Goal: Task Accomplishment & Management: Use online tool/utility

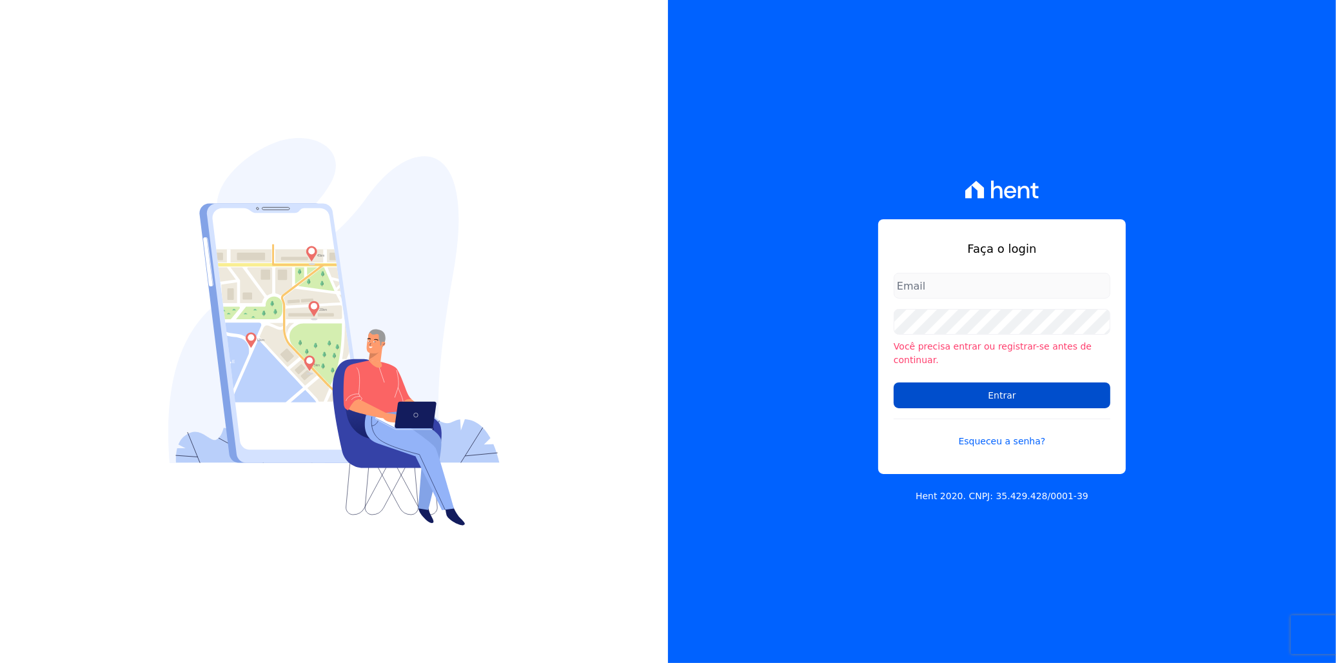
type input "italo.fernandes@e-arke.com"
click at [1064, 387] on input "Entrar" at bounding box center [1002, 395] width 217 height 26
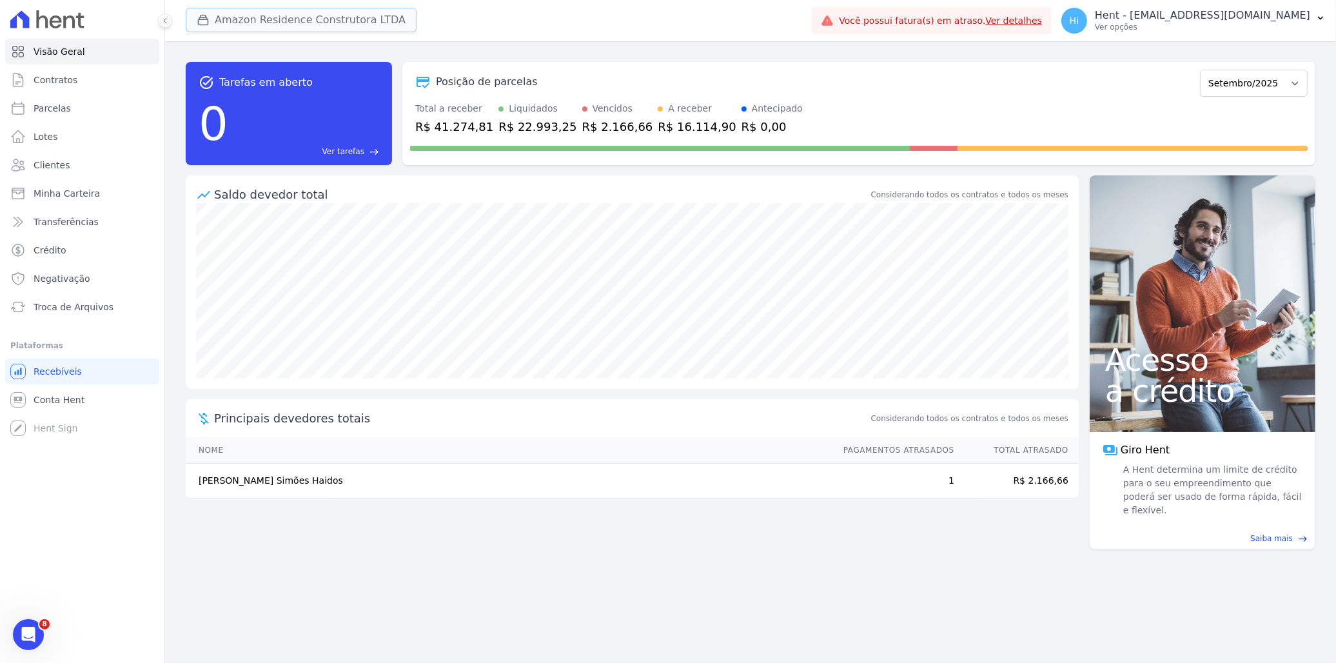
click at [269, 24] on button "Amazon Residence Construtora LTDA" at bounding box center [301, 20] width 231 height 25
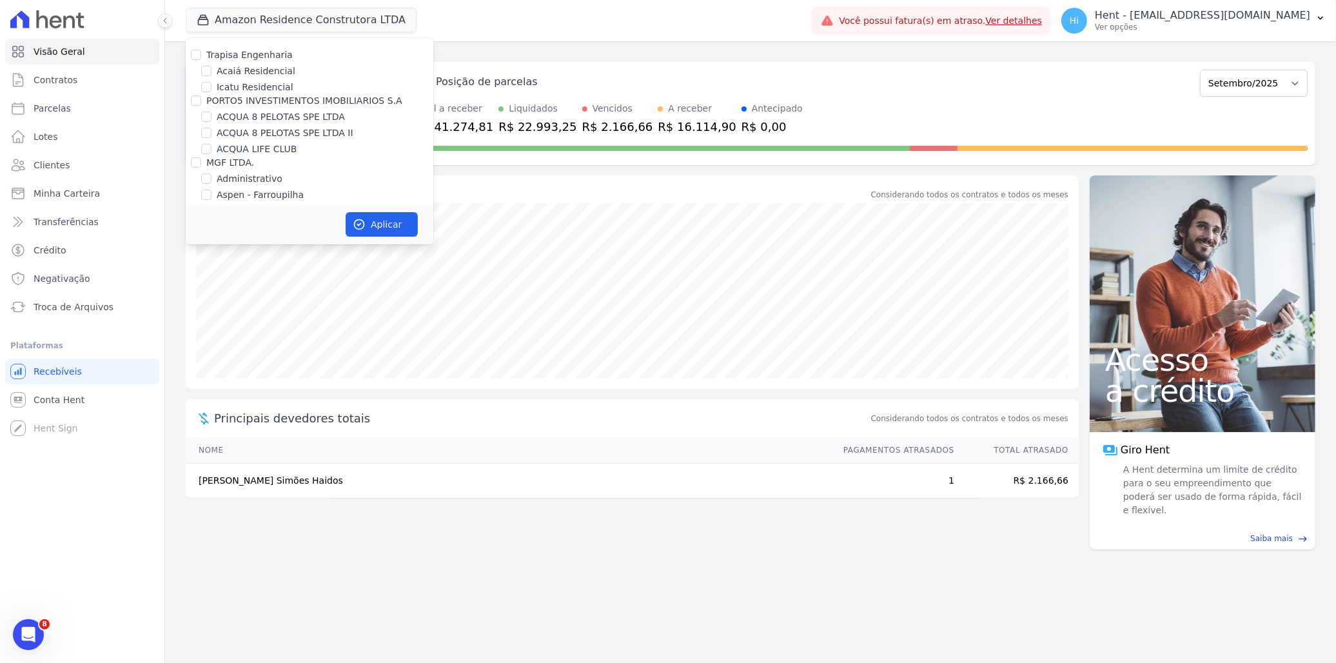
scroll to position [4922, 0]
click at [295, 273] on label "HARAS ROYAL URBANISMO" at bounding box center [277, 280] width 121 height 14
click at [212, 274] on input "HARAS ROYAL URBANISMO" at bounding box center [206, 279] width 10 height 10
checkbox input "true"
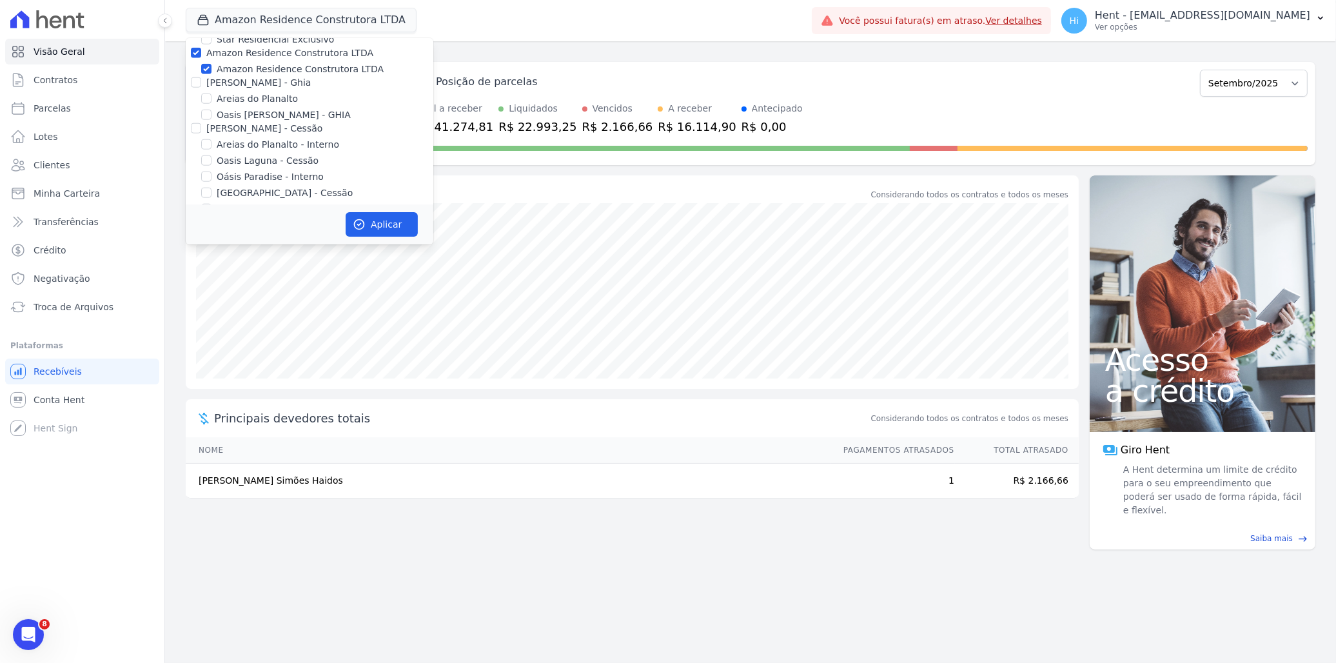
scroll to position [1736, 0]
click at [241, 84] on label "Amazon Residence Construtora LTDA" at bounding box center [300, 91] width 167 height 14
click at [212, 86] on input "Amazon Residence Construtora LTDA" at bounding box center [206, 91] width 10 height 10
checkbox input "false"
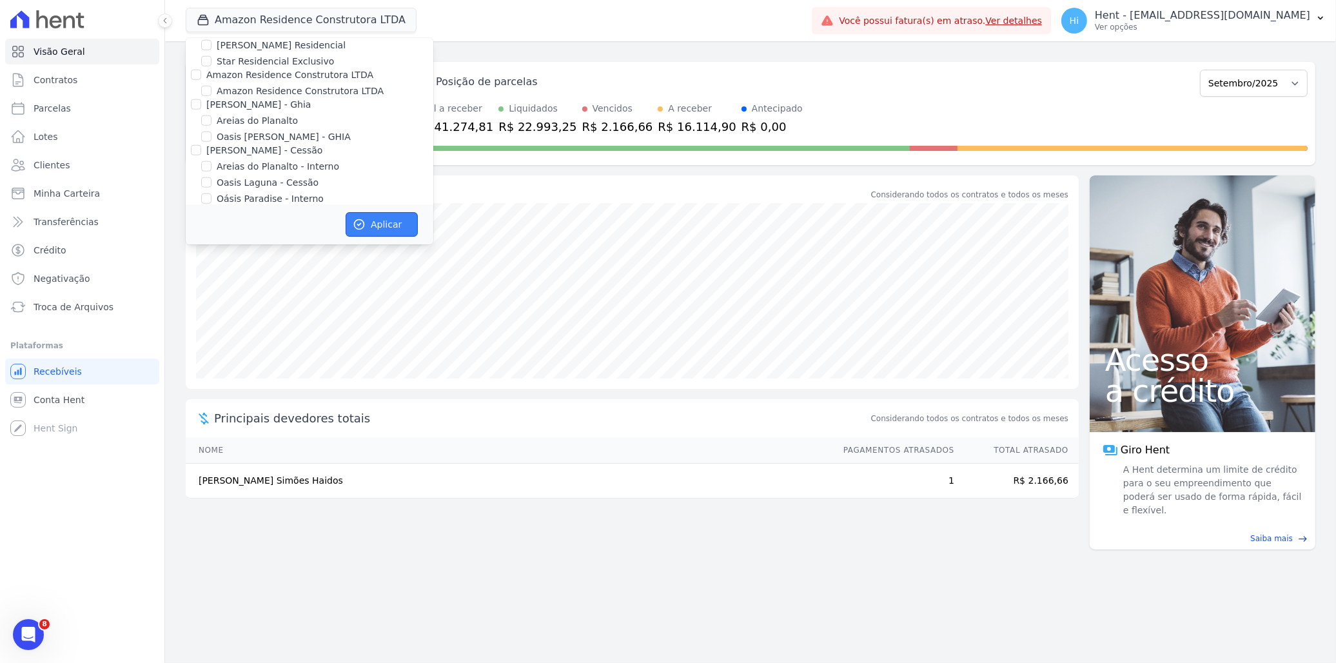
click at [377, 227] on button "Aplicar" at bounding box center [382, 224] width 72 height 25
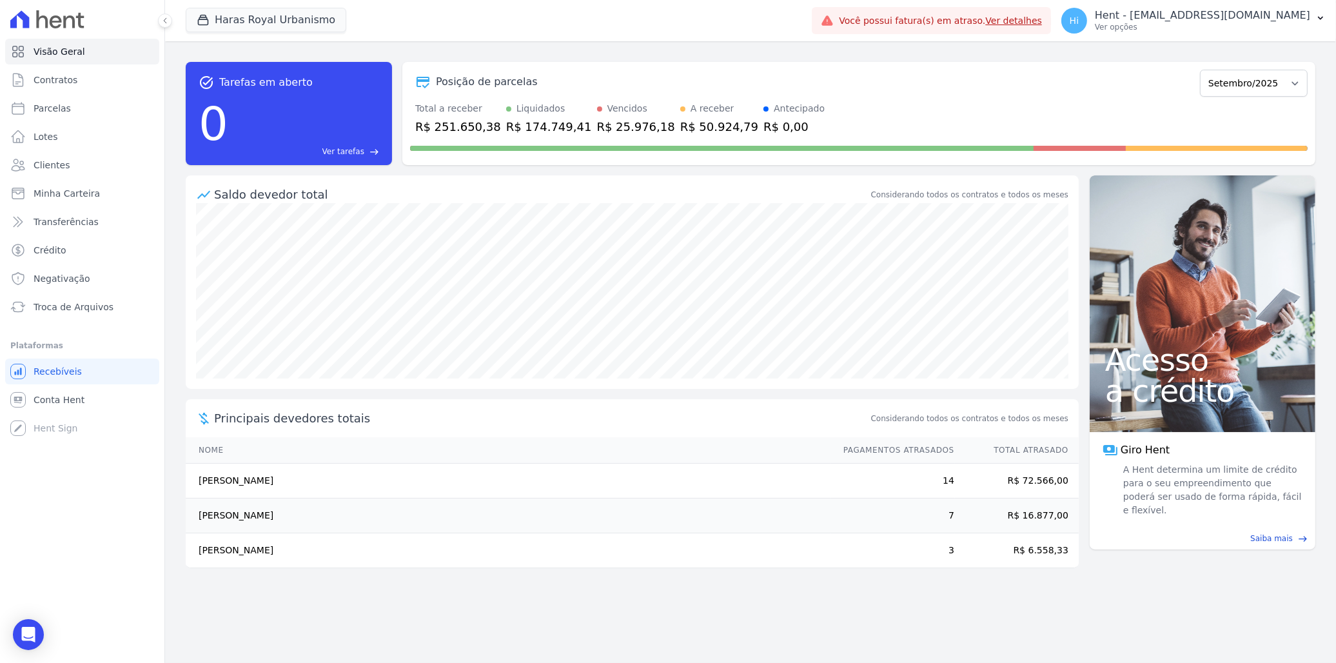
click at [492, 48] on div "task_alt Tarefas em aberto 0 Ver tarefas east Posição de parcelas Julho/2024 Ag…" at bounding box center [750, 352] width 1171 height 622
click at [56, 104] on span "Parcelas" at bounding box center [52, 108] width 37 height 13
select select
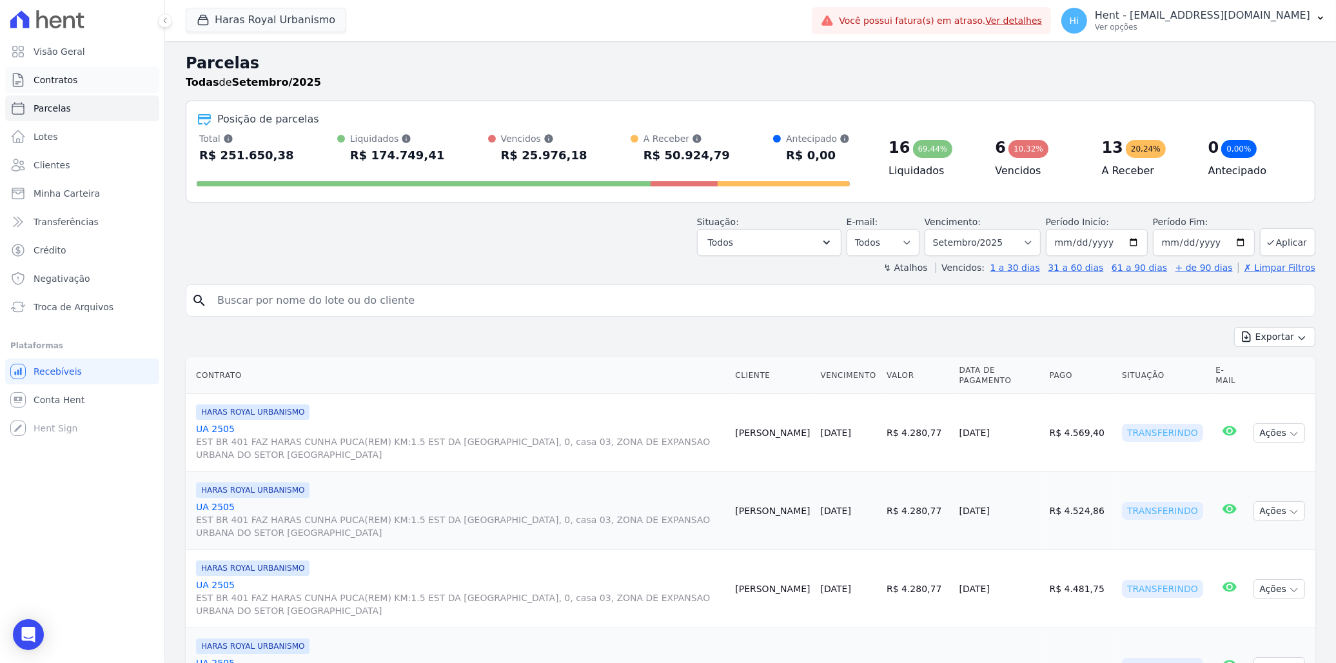
click at [74, 79] on link "Contratos" at bounding box center [82, 80] width 154 height 26
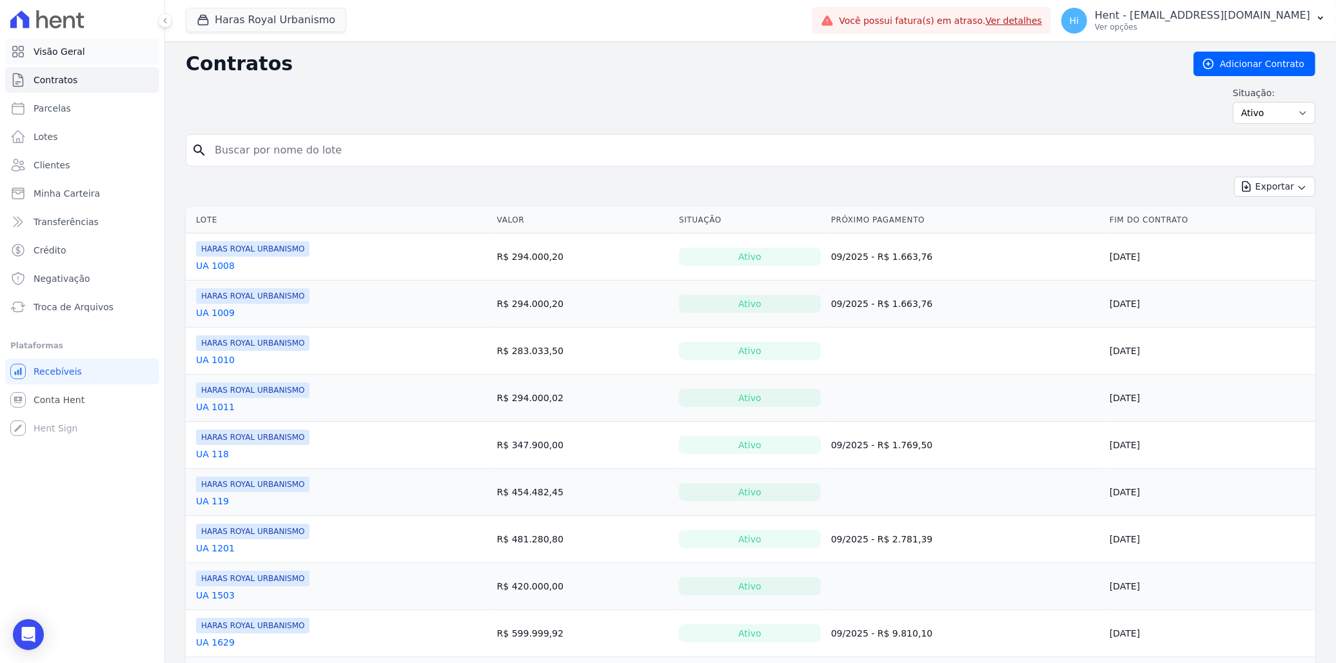
click at [71, 49] on span "Visão Geral" at bounding box center [60, 51] width 52 height 13
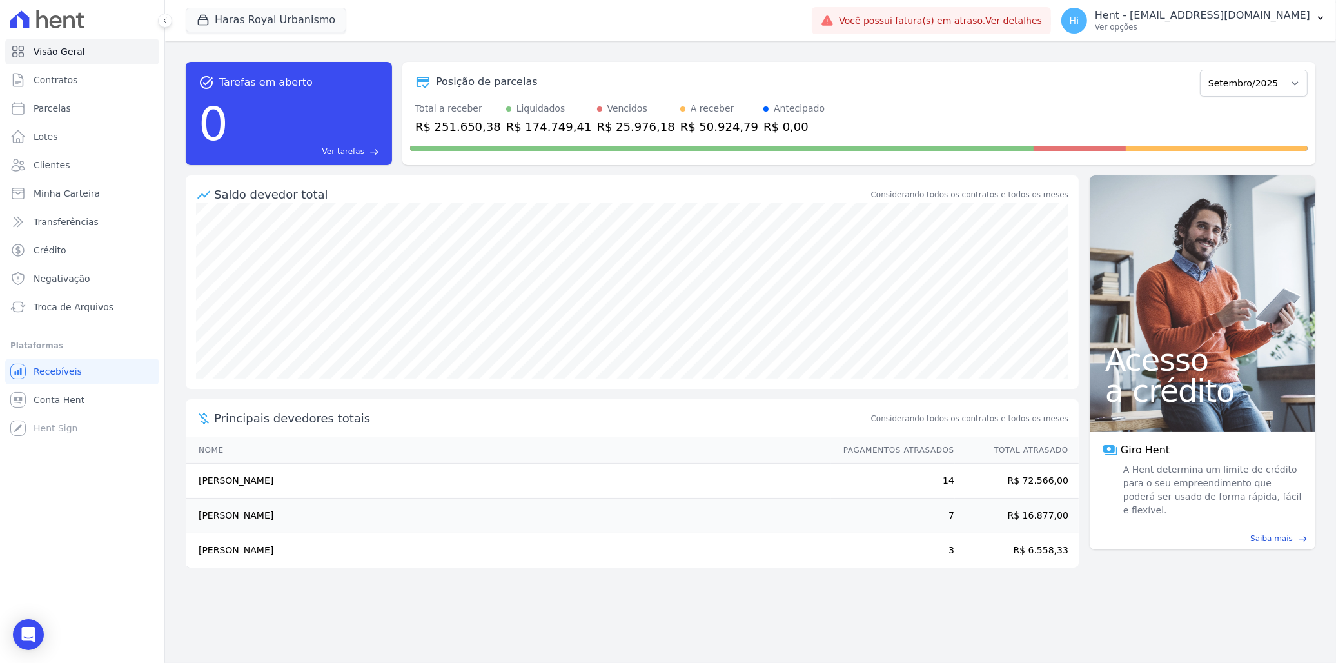
click at [320, 47] on div "task_alt Tarefas em aberto 0 Ver tarefas east Posição de parcelas Julho/2024 Ag…" at bounding box center [750, 352] width 1171 height 622
click at [175, 164] on div "task_alt Tarefas em aberto 0 Ver tarefas east Posição de parcelas Julho/2024 Ag…" at bounding box center [750, 352] width 1171 height 622
drag, startPoint x: 421, startPoint y: 126, endPoint x: 473, endPoint y: 126, distance: 51.6
click at [473, 126] on div "R$ 251.650,38" at bounding box center [458, 126] width 86 height 17
drag, startPoint x: 473, startPoint y: 126, endPoint x: 512, endPoint y: 125, distance: 39.4
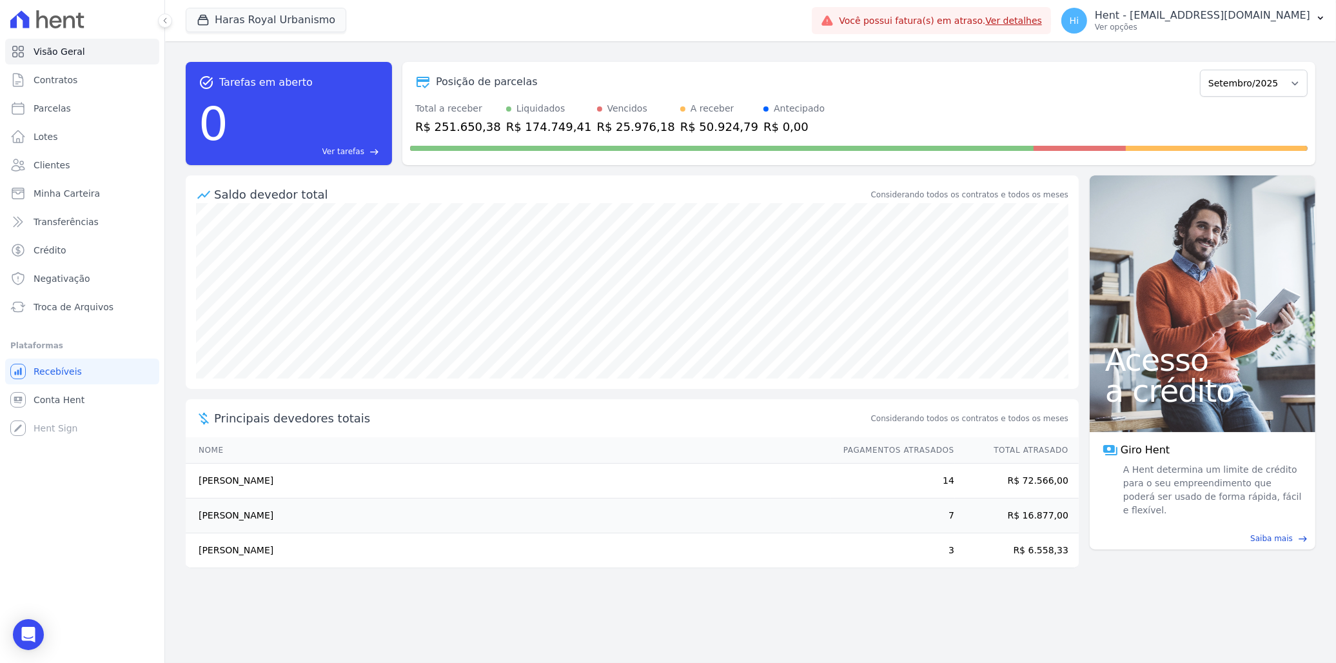
click at [512, 125] on div "R$ 174.749,41" at bounding box center [549, 126] width 86 height 17
drag, startPoint x: 501, startPoint y: 126, endPoint x: 546, endPoint y: 128, distance: 44.5
click at [546, 128] on div "R$ 174.749,41" at bounding box center [549, 126] width 86 height 17
drag, startPoint x: 546, startPoint y: 128, endPoint x: 590, endPoint y: 134, distance: 44.9
click at [604, 134] on div "R$ 25.976,18" at bounding box center [636, 126] width 78 height 17
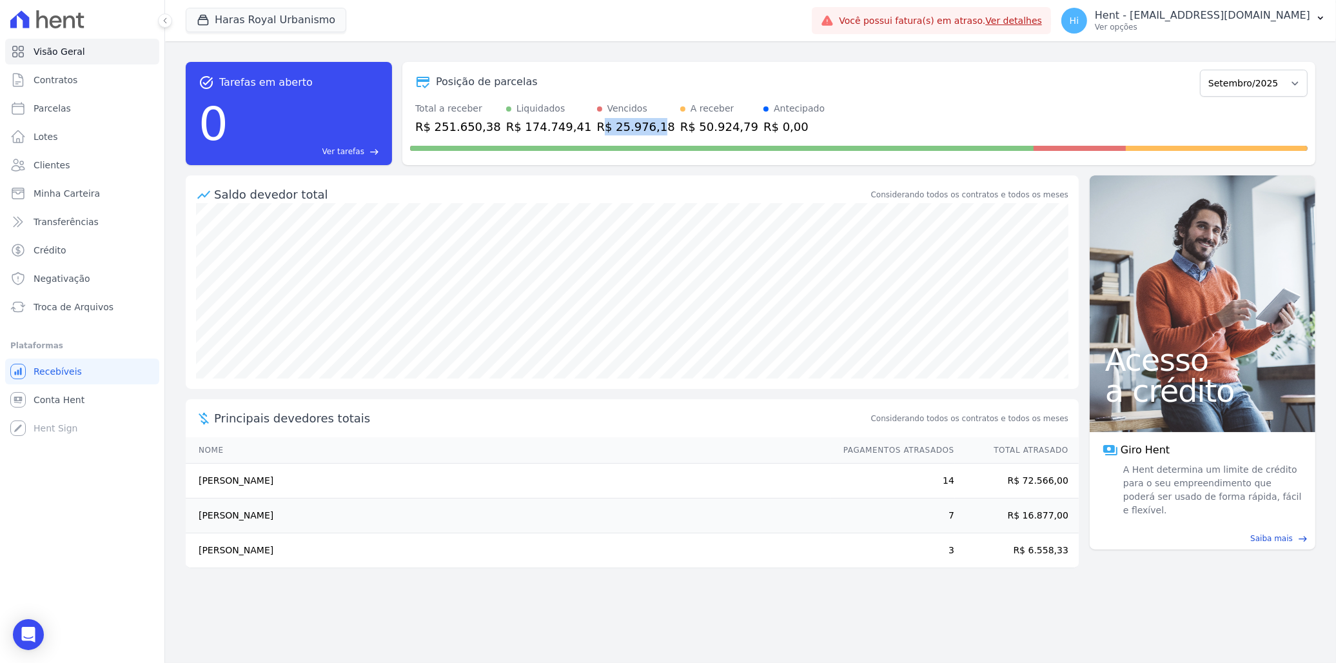
drag, startPoint x: 575, startPoint y: 128, endPoint x: 624, endPoint y: 130, distance: 49.7
click at [624, 130] on div "R$ 25.976,18" at bounding box center [636, 126] width 78 height 17
drag, startPoint x: 624, startPoint y: 130, endPoint x: 662, endPoint y: 134, distance: 37.7
click at [680, 134] on div "R$ 50.924,79" at bounding box center [719, 126] width 78 height 17
drag, startPoint x: 648, startPoint y: 126, endPoint x: 700, endPoint y: 128, distance: 52.3
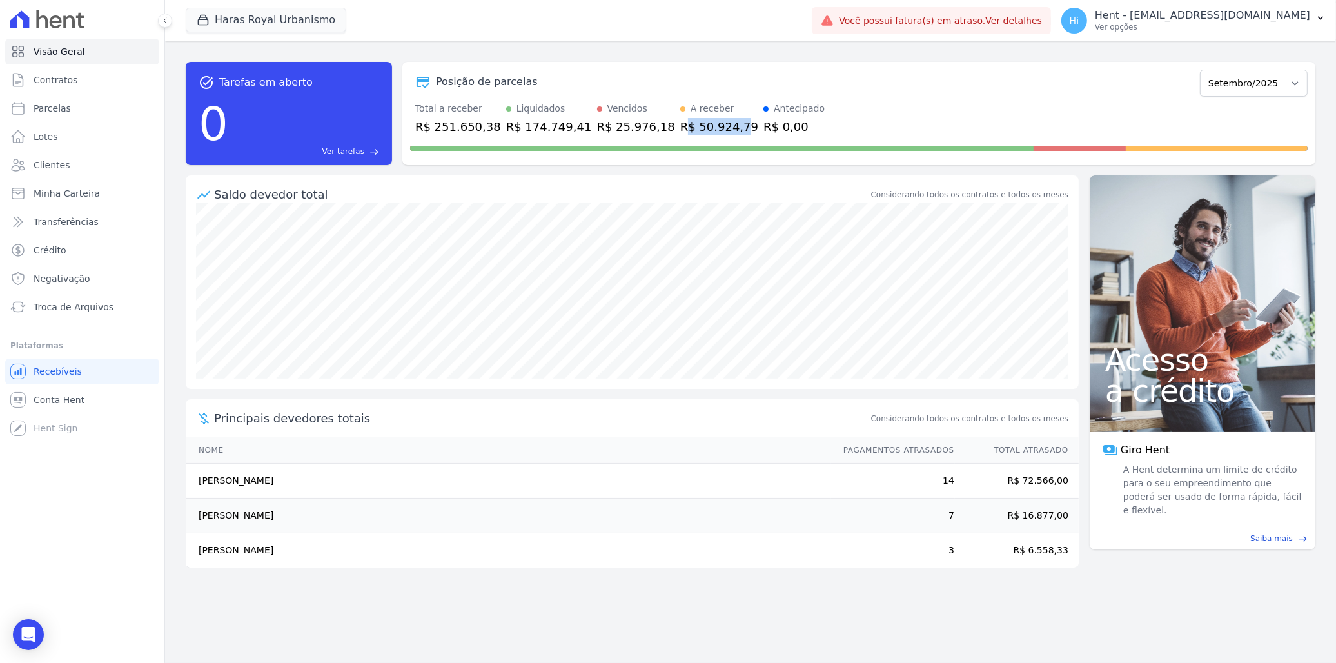
click at [700, 128] on div "R$ 50.924,79" at bounding box center [719, 126] width 78 height 17
click at [74, 108] on link "Parcelas" at bounding box center [82, 108] width 154 height 26
select select
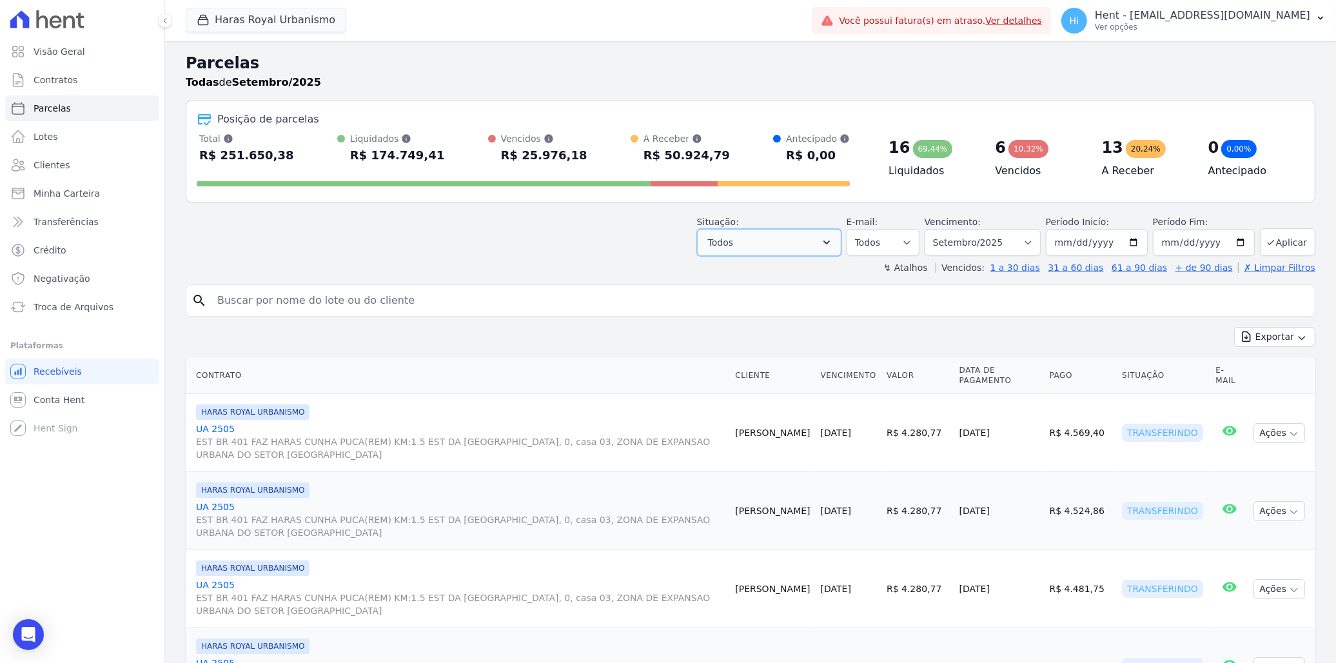
click at [809, 233] on button "Todos" at bounding box center [769, 242] width 144 height 27
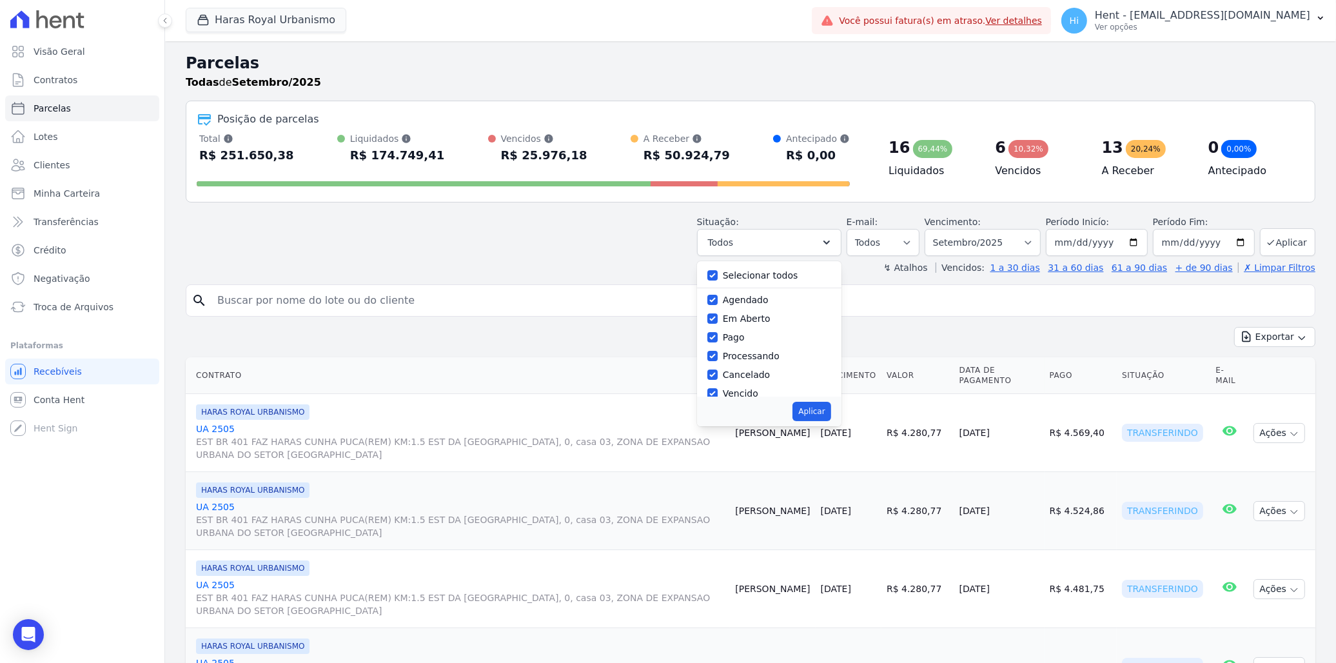
click at [750, 280] on label "Selecionar todos" at bounding box center [760, 275] width 75 height 10
click at [718, 280] on input "Selecionar todos" at bounding box center [713, 275] width 10 height 10
checkbox input "false"
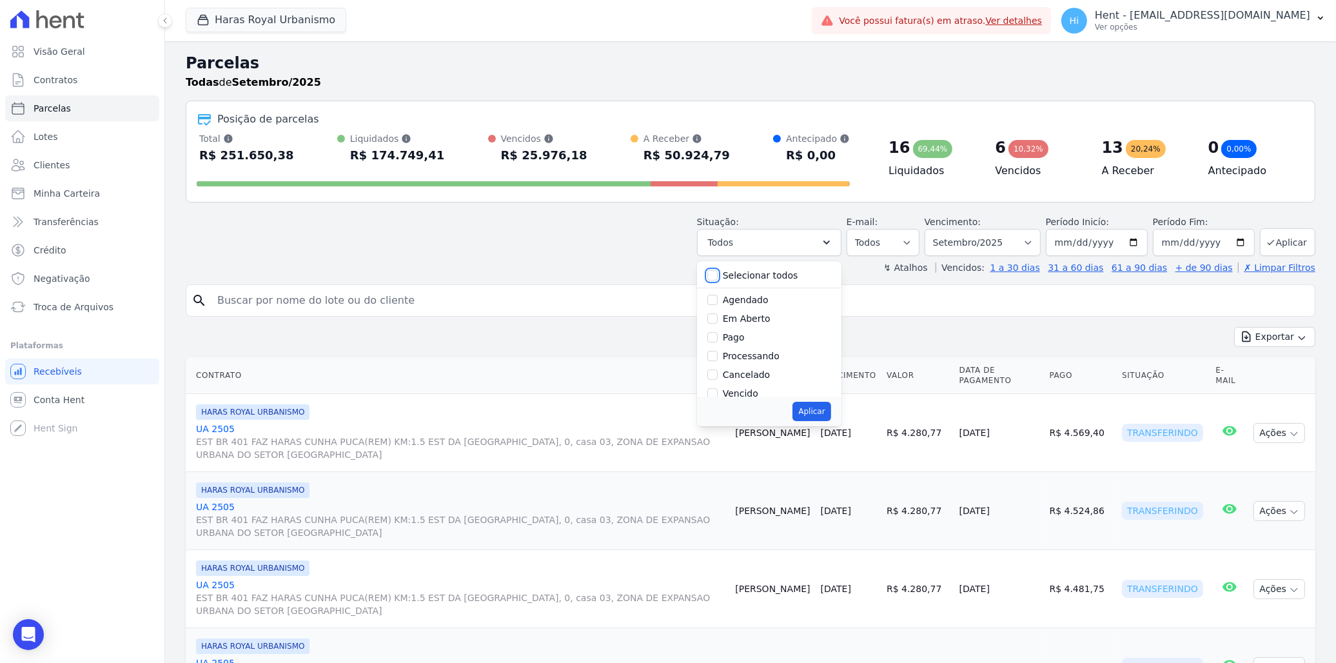
checkbox input "false"
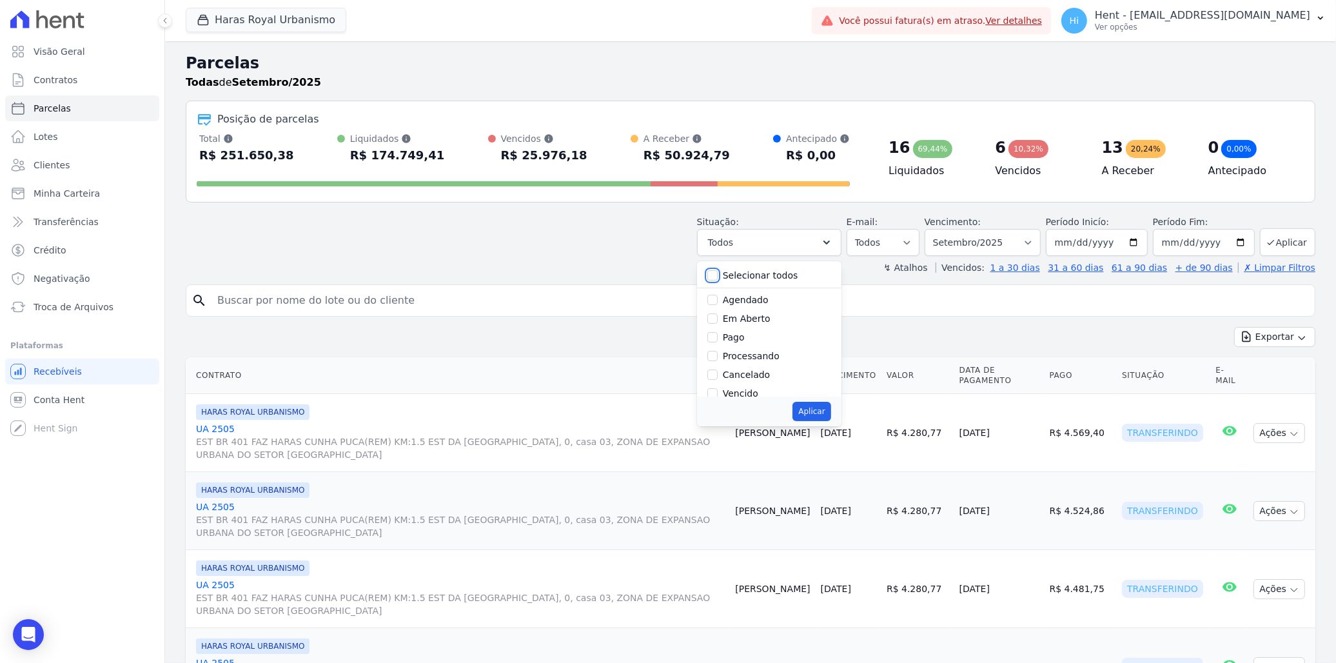
checkbox input "false"
click at [738, 301] on label "Agendado" at bounding box center [746, 300] width 46 height 10
click at [718, 301] on input "Agendado" at bounding box center [713, 300] width 10 height 10
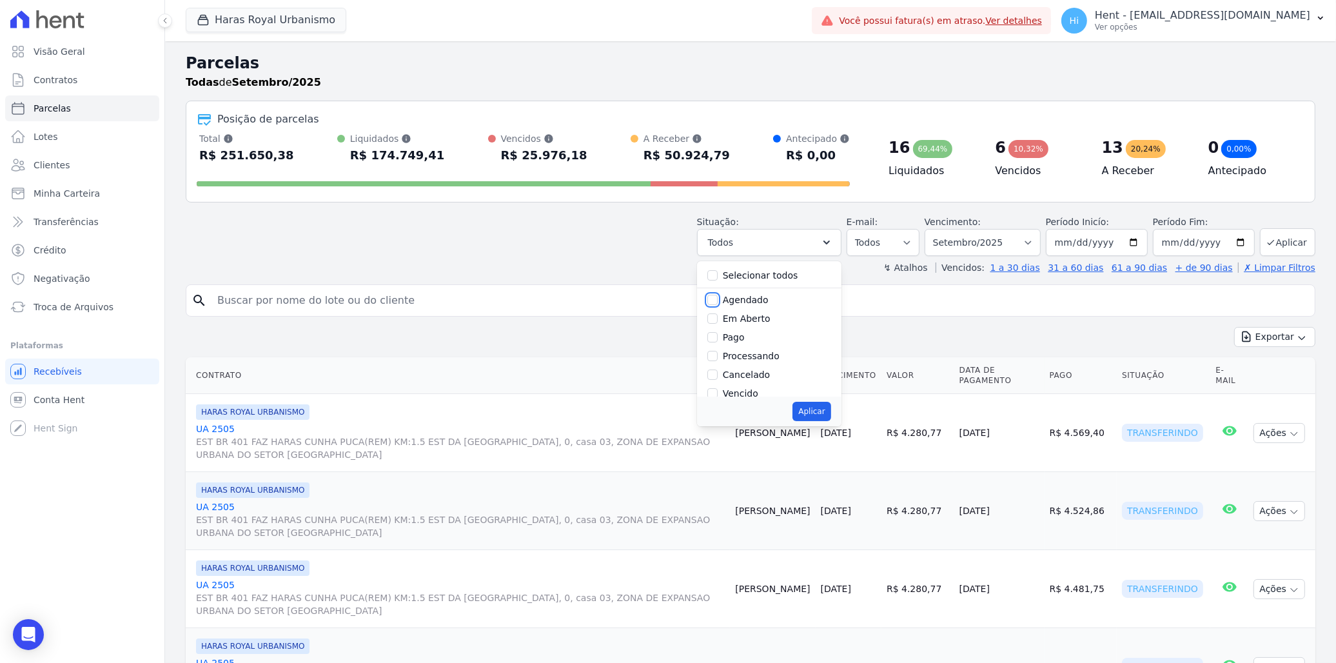
checkbox input "true"
click at [820, 411] on button "Aplicar" at bounding box center [812, 411] width 38 height 19
select select "scheduled"
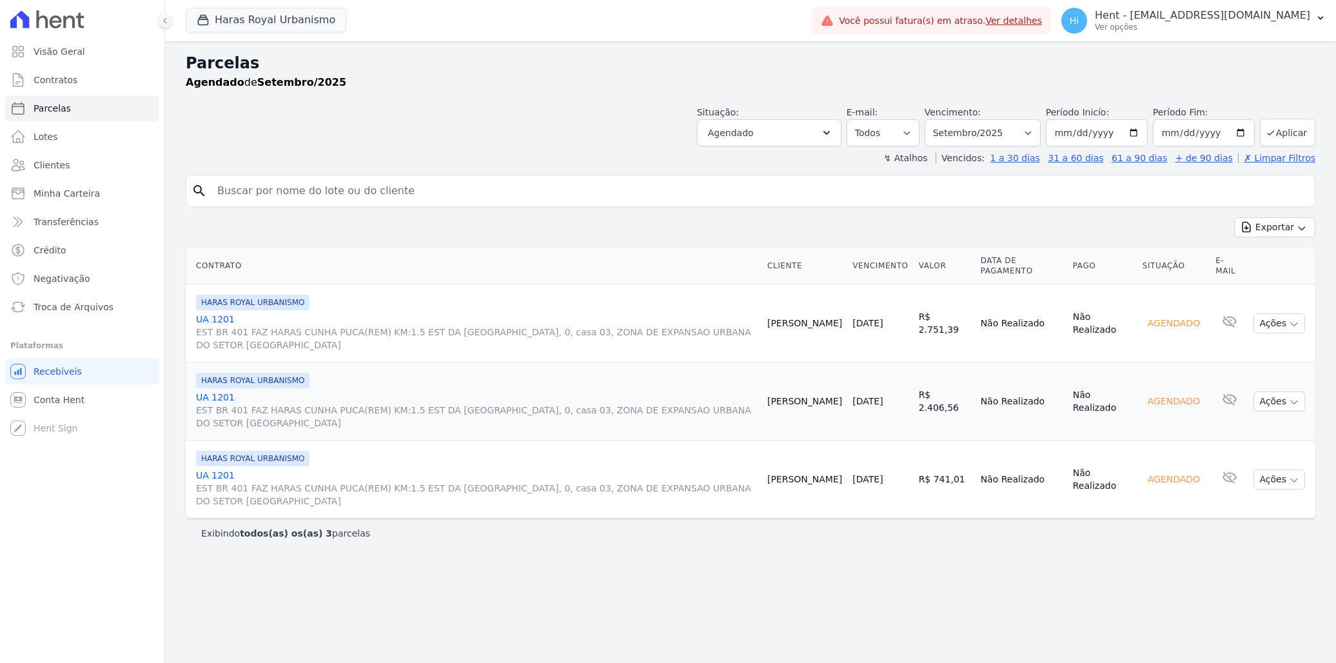
select select
click at [67, 55] on span "Visão Geral" at bounding box center [60, 51] width 52 height 13
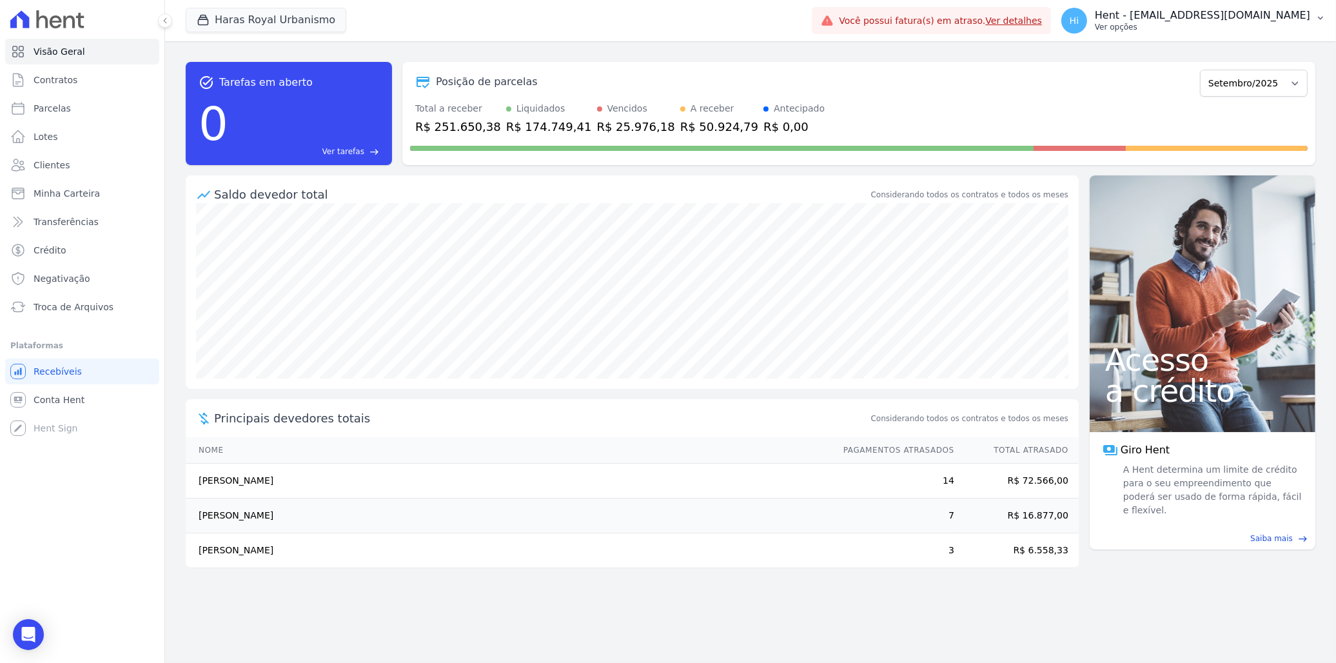
click at [1201, 21] on p "Hent - [EMAIL_ADDRESS][DOMAIN_NAME]" at bounding box center [1202, 15] width 215 height 13
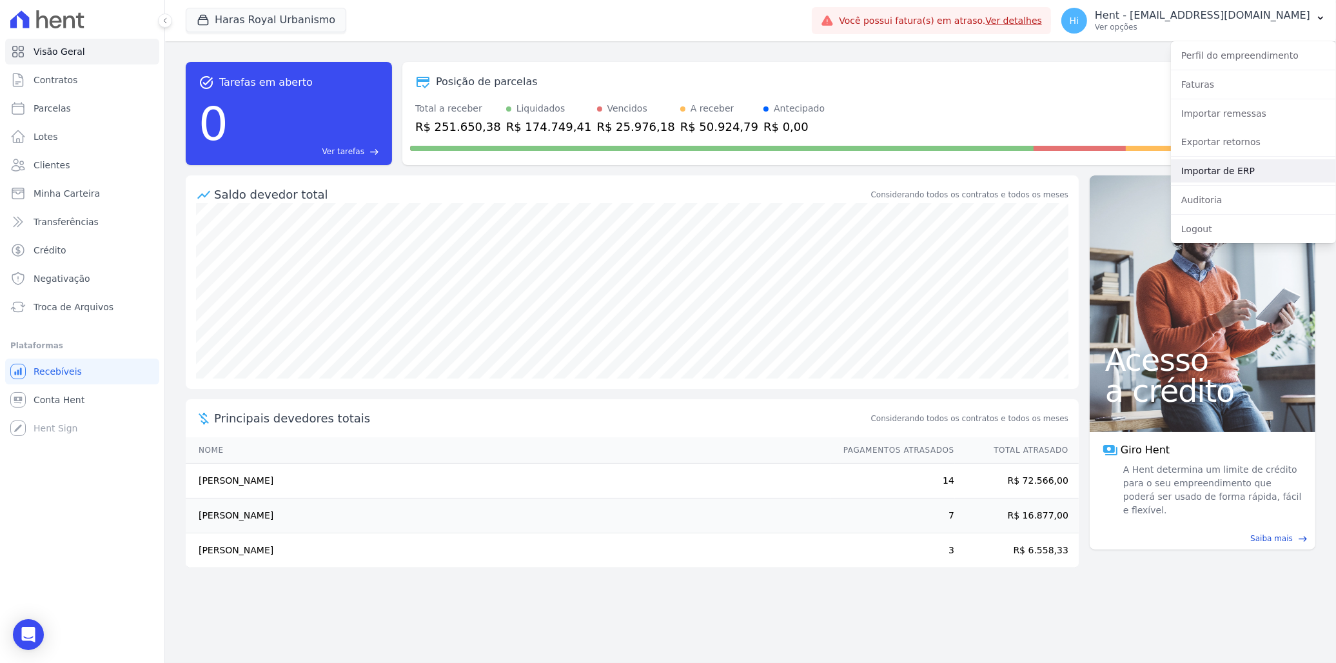
click at [1243, 170] on link "Importar de ERP" at bounding box center [1253, 170] width 165 height 23
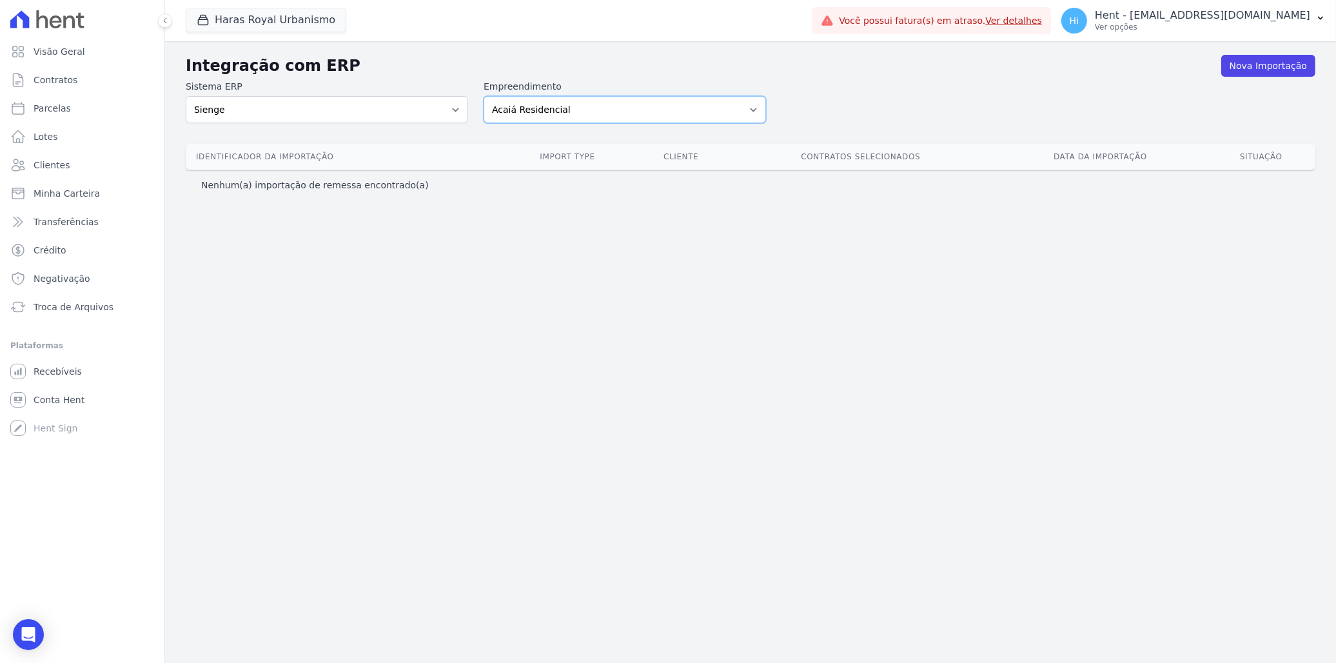
click at [613, 108] on select "Acaiá Residencial ACQUA 8 PELOTAS SPE LTDA ACQUA 8 PELOTAS SPE LTDA II ACQUA LI…" at bounding box center [625, 109] width 282 height 27
select select "a560e636-fc48-440d-a7c4-462896926369"
click at [484, 96] on select "Acaiá Residencial ACQUA 8 PELOTAS SPE LTDA ACQUA 8 PELOTAS SPE LTDA II ACQUA LI…" at bounding box center [625, 109] width 282 height 27
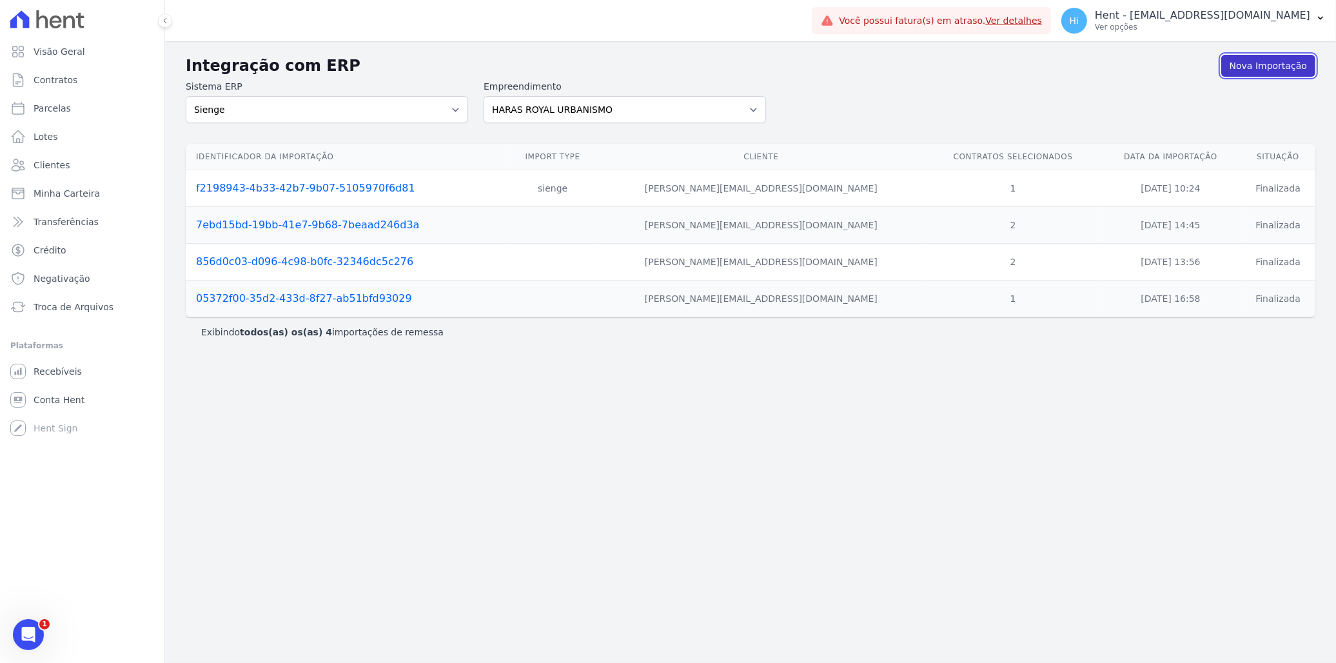
click at [1260, 63] on link "Nova Importação" at bounding box center [1269, 66] width 94 height 22
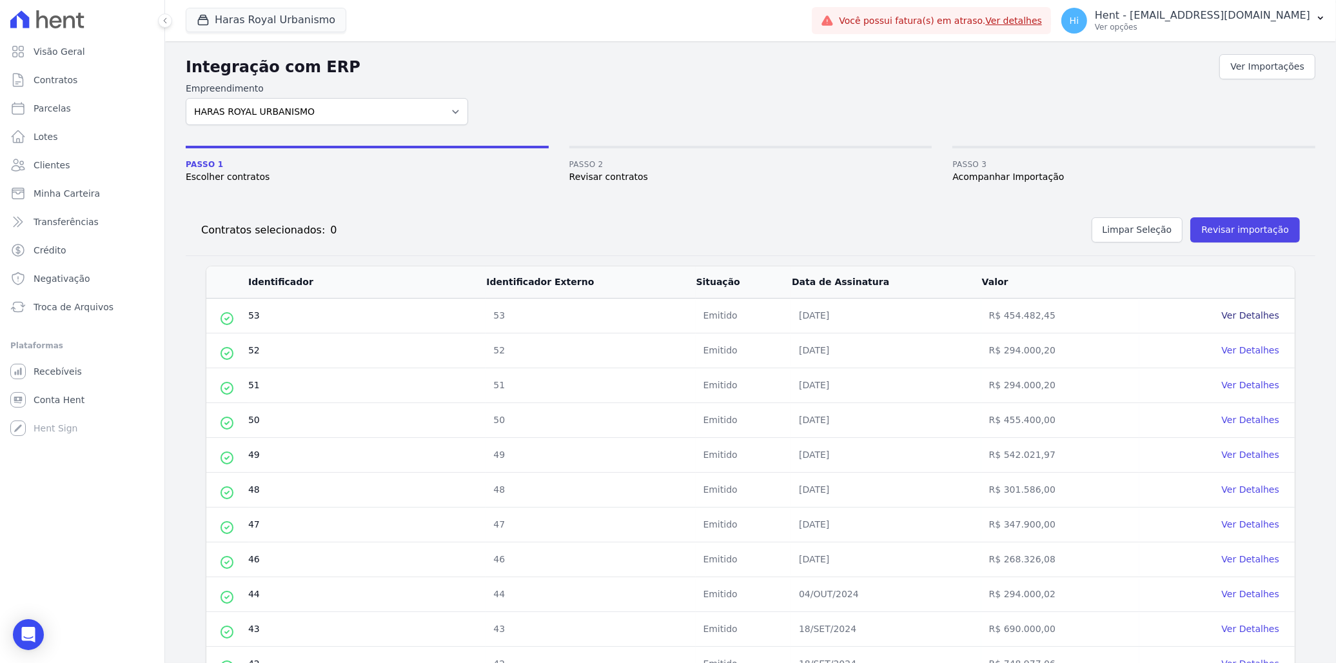
click at [1239, 313] on link "Ver Detalhes" at bounding box center [1250, 315] width 57 height 10
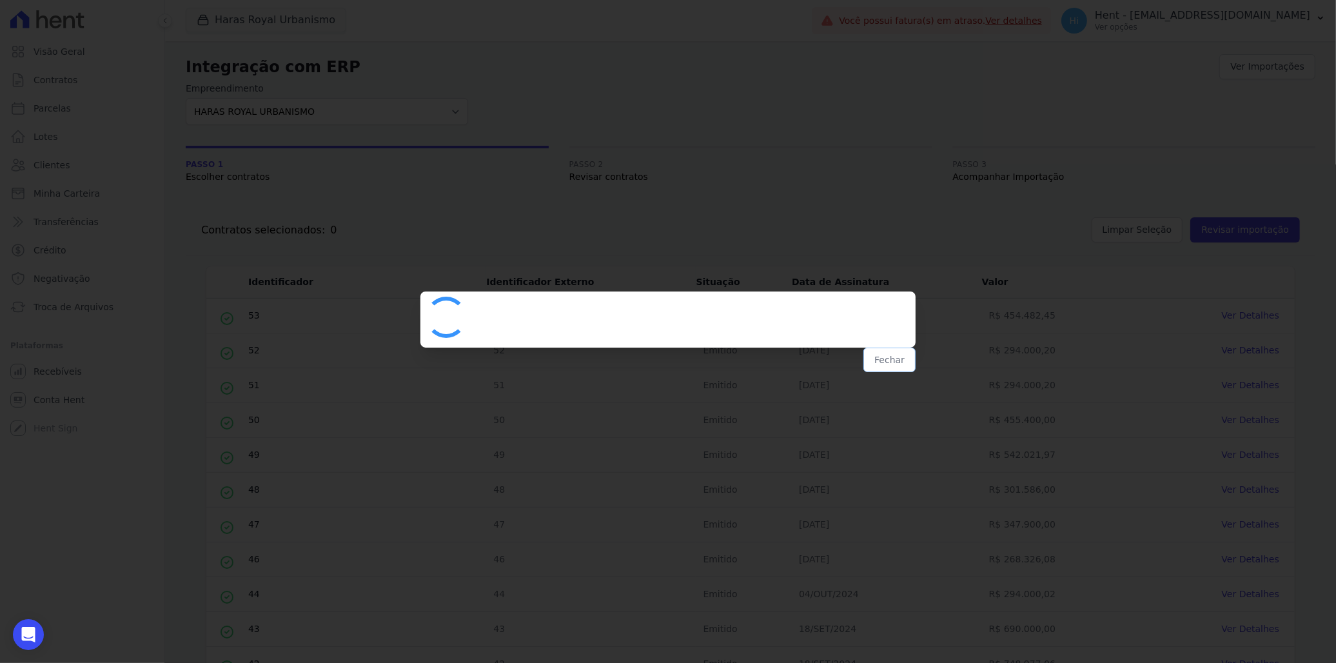
click at [891, 357] on button "Fechar" at bounding box center [890, 360] width 52 height 25
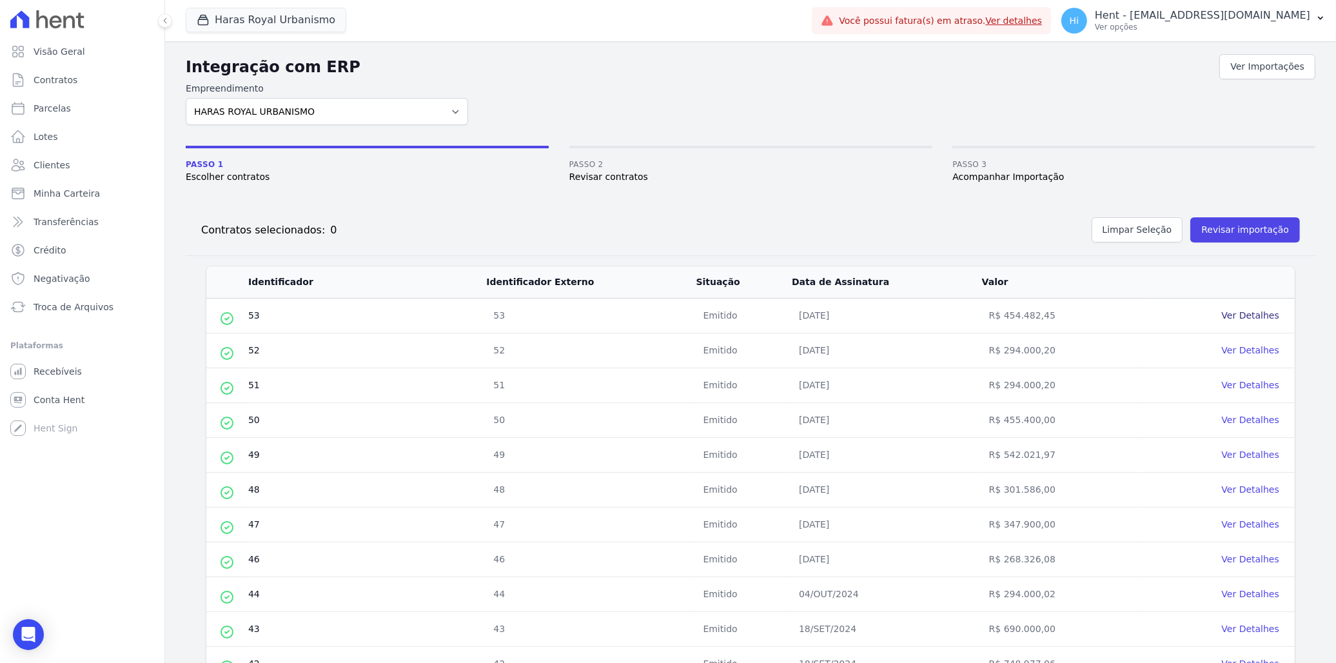
click at [1227, 320] on link "Ver Detalhes" at bounding box center [1250, 315] width 57 height 10
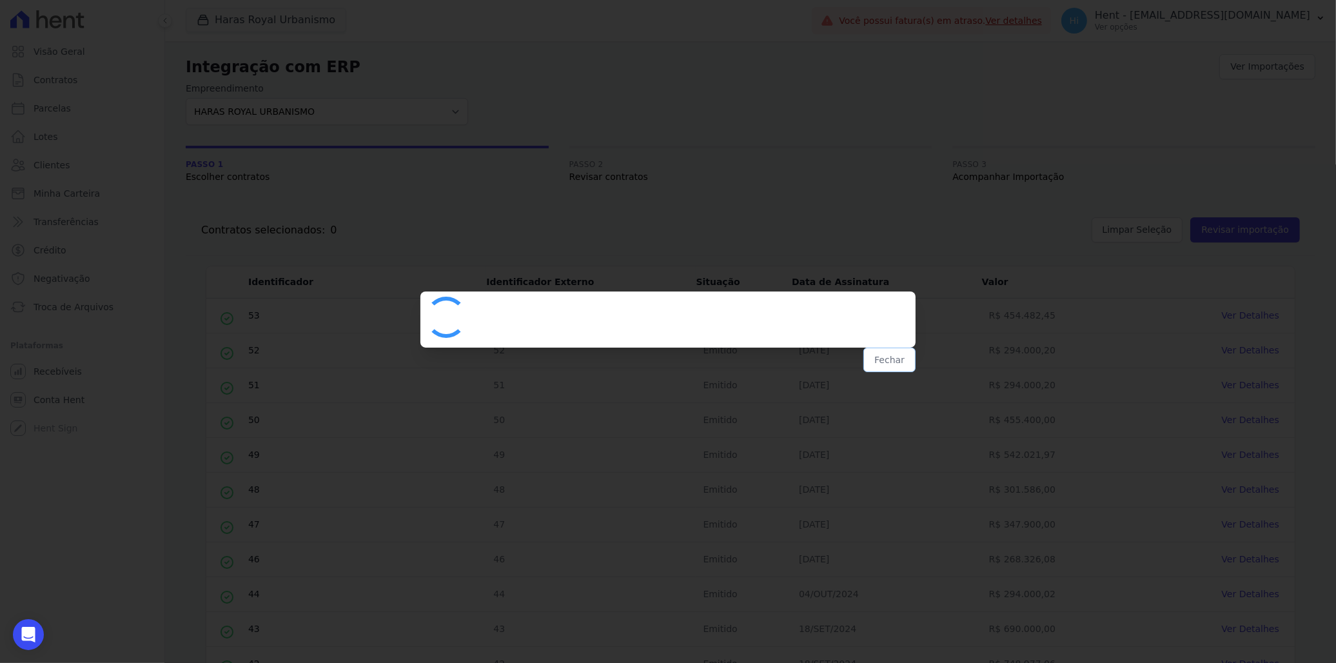
click at [892, 352] on button "Fechar" at bounding box center [890, 360] width 52 height 25
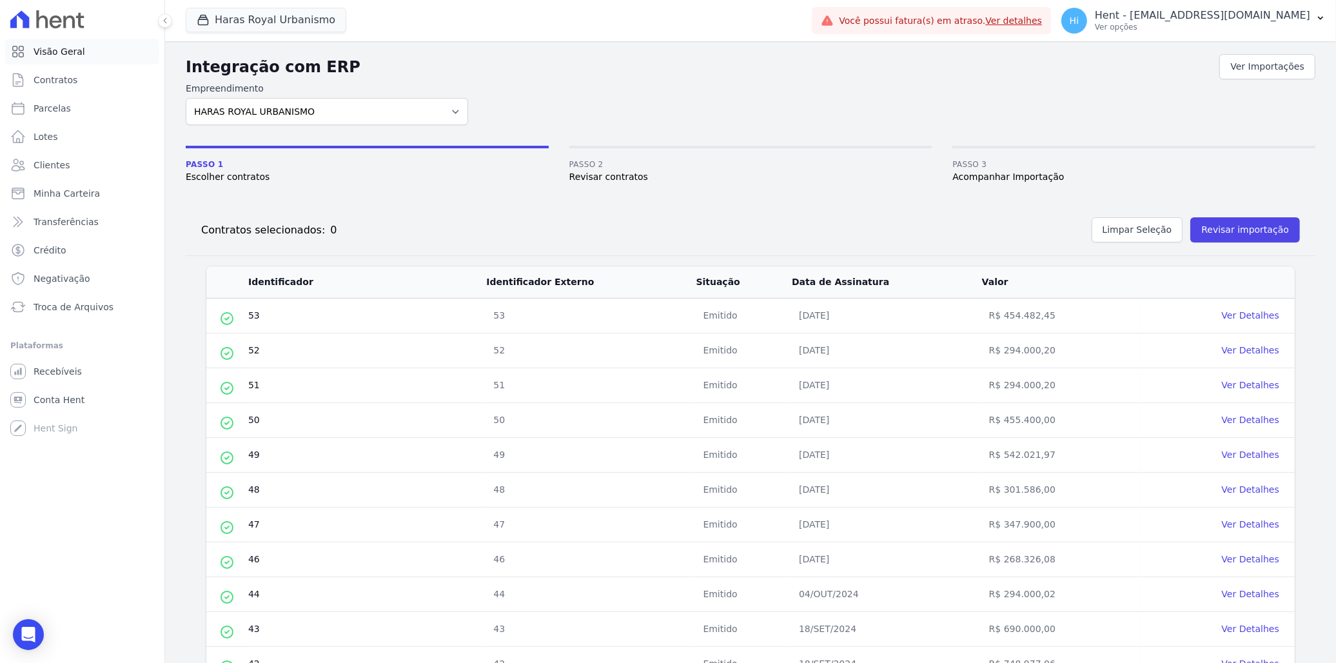
click at [59, 50] on span "Visão Geral" at bounding box center [60, 51] width 52 height 13
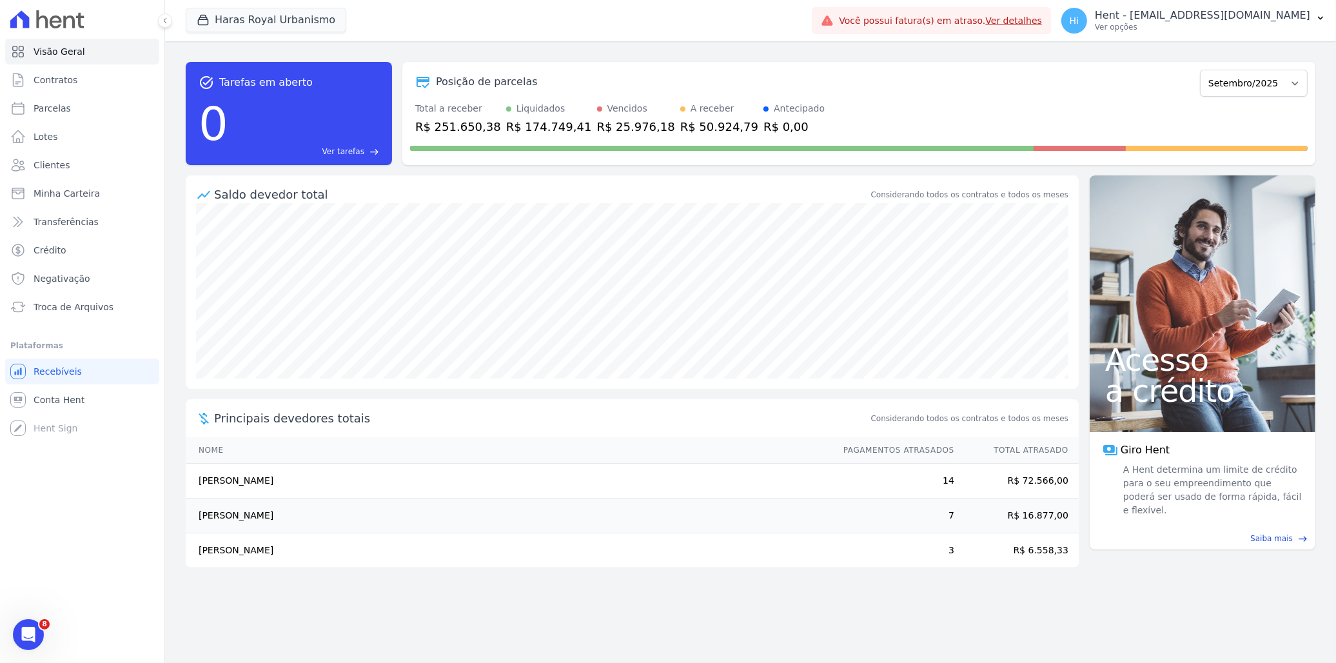
click at [168, 87] on div "task_alt Tarefas em aberto 0 Ver tarefas east Posição de parcelas Julho/2024 Ag…" at bounding box center [750, 352] width 1171 height 622
